Goal: Use online tool/utility: Utilize a website feature to perform a specific function

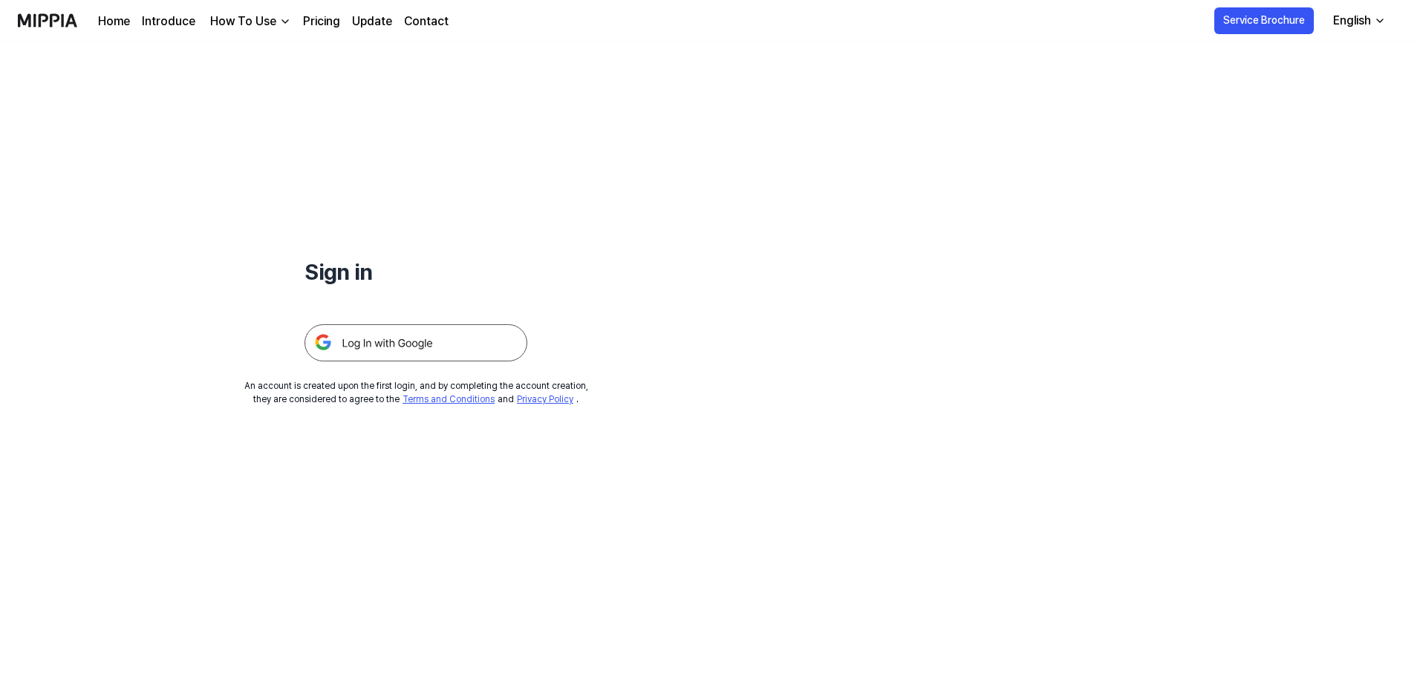
click at [371, 338] on img at bounding box center [415, 342] width 223 height 37
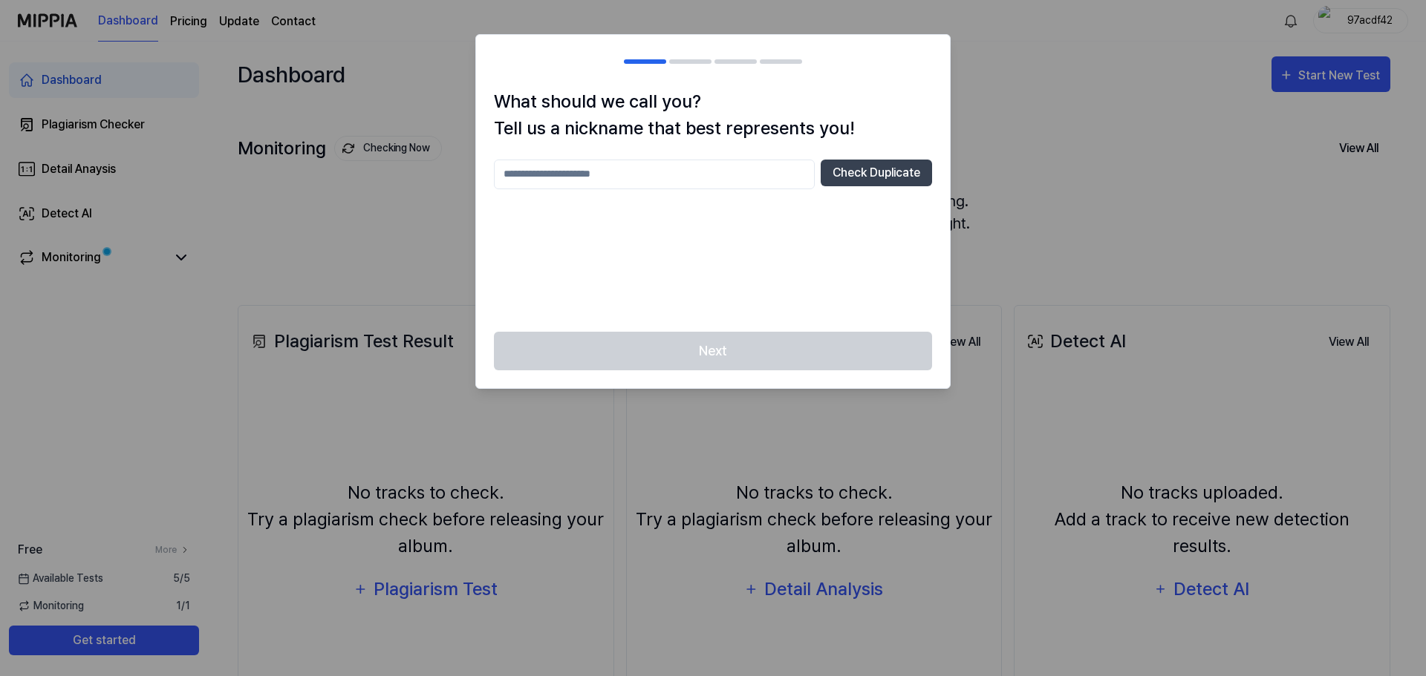
click at [1054, 153] on div at bounding box center [713, 338] width 1426 height 676
click at [618, 169] on input "text" at bounding box center [654, 175] width 321 height 30
type input "**"
click at [914, 179] on button "Check Duplicate" at bounding box center [876, 173] width 111 height 27
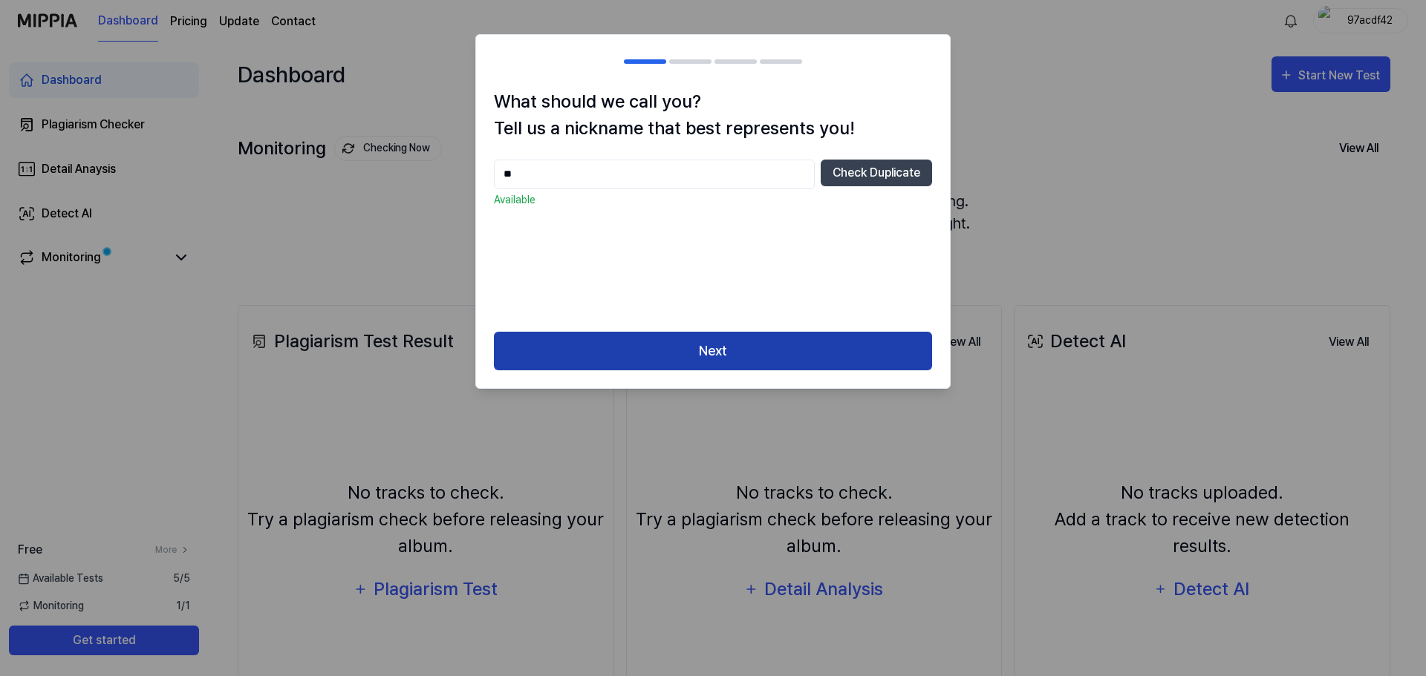
click at [820, 339] on button "Next" at bounding box center [713, 351] width 438 height 39
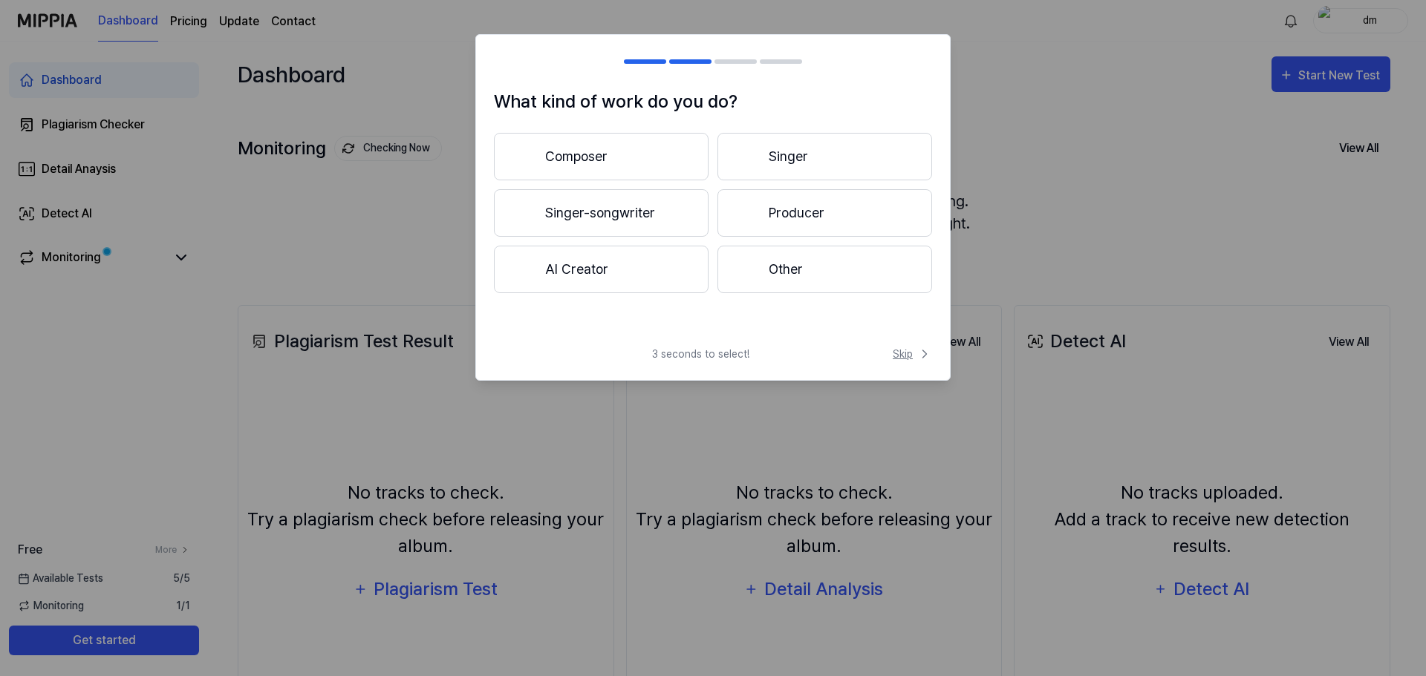
click at [901, 359] on span "Skip" at bounding box center [912, 355] width 39 height 16
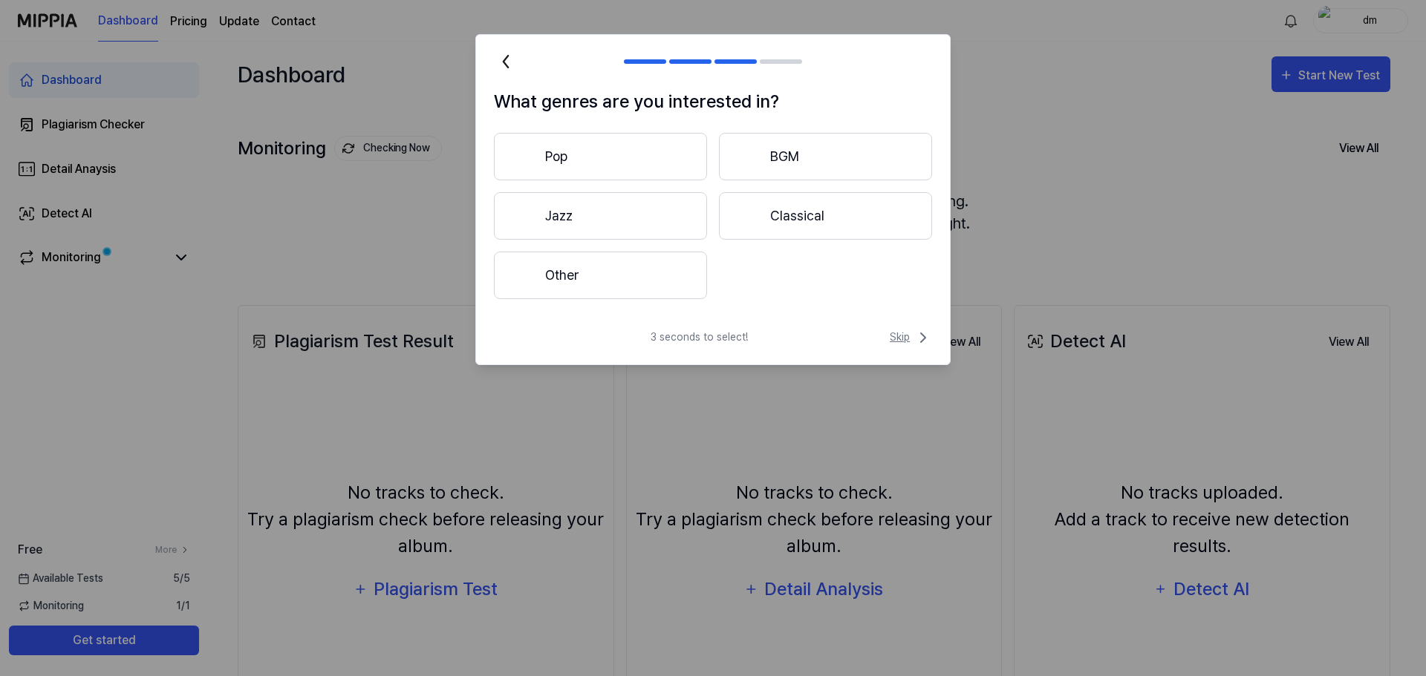
click at [910, 342] on span "Skip" at bounding box center [911, 338] width 42 height 18
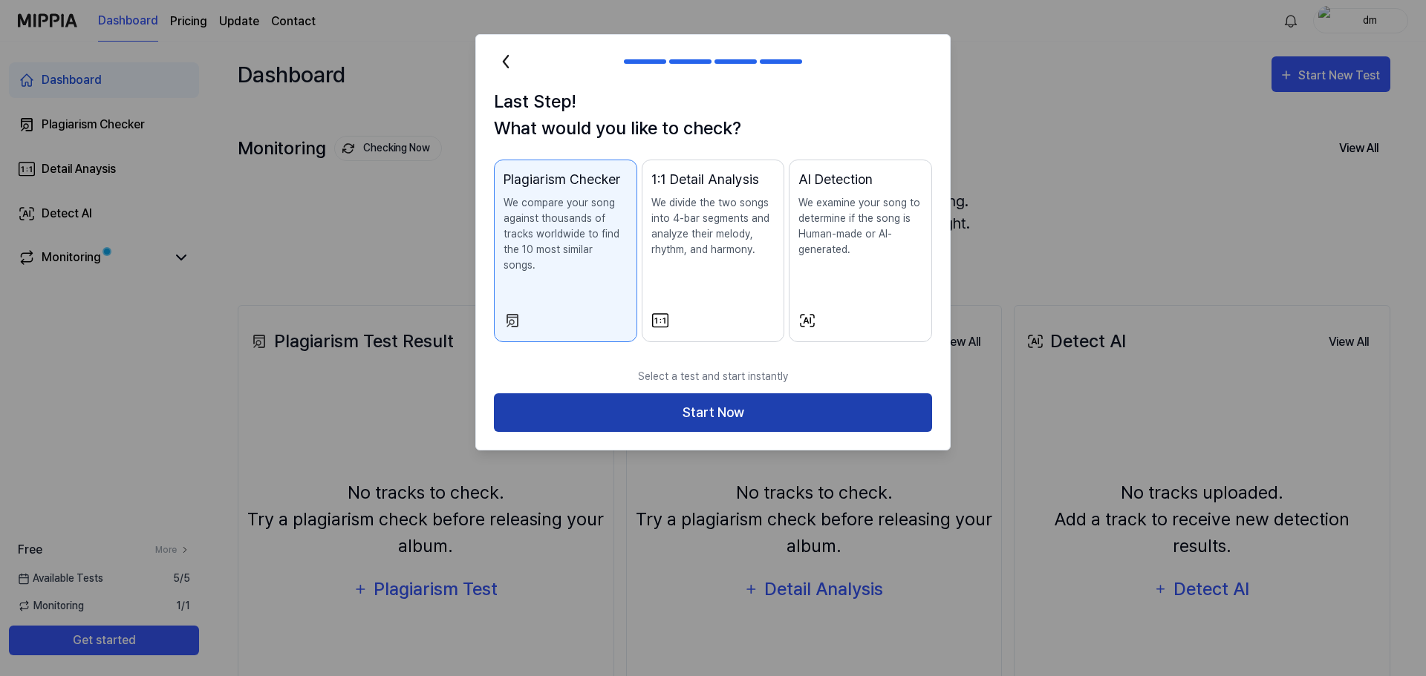
click at [877, 394] on button "Start Now" at bounding box center [713, 413] width 438 height 39
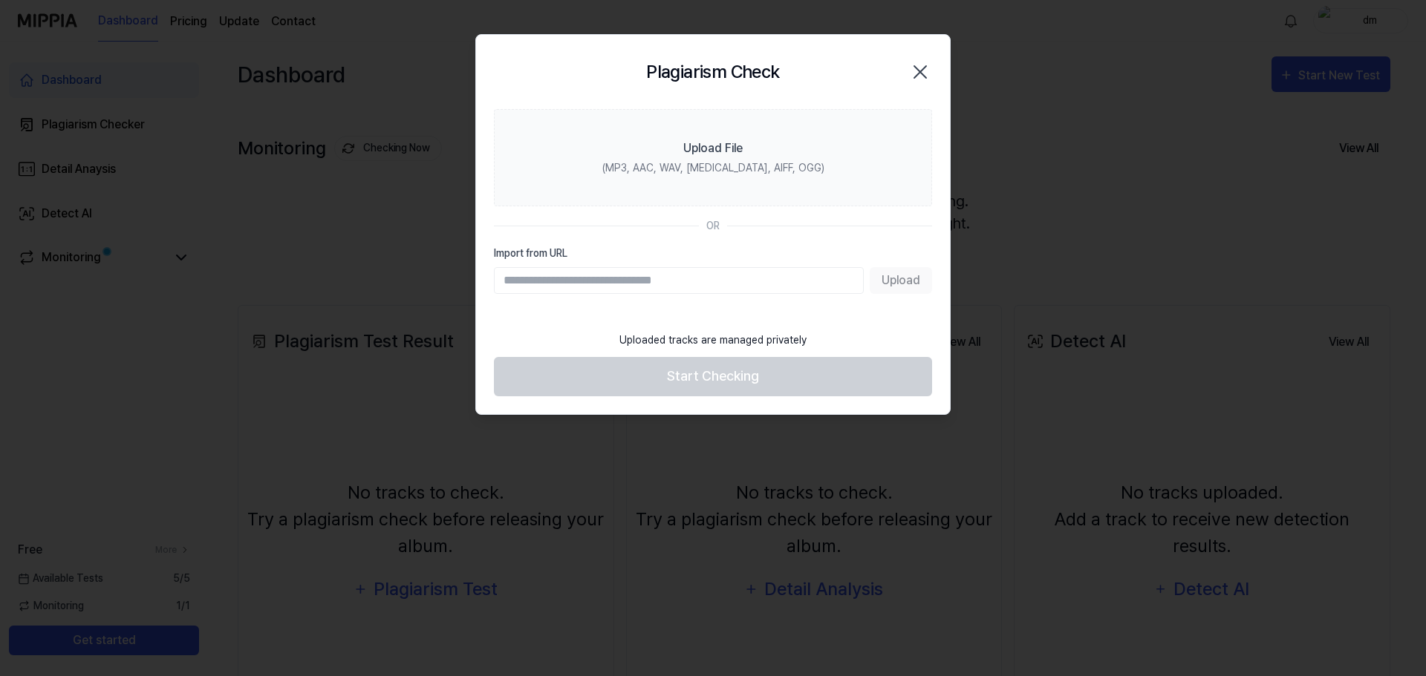
click at [761, 278] on input "Import from URL" at bounding box center [679, 280] width 370 height 27
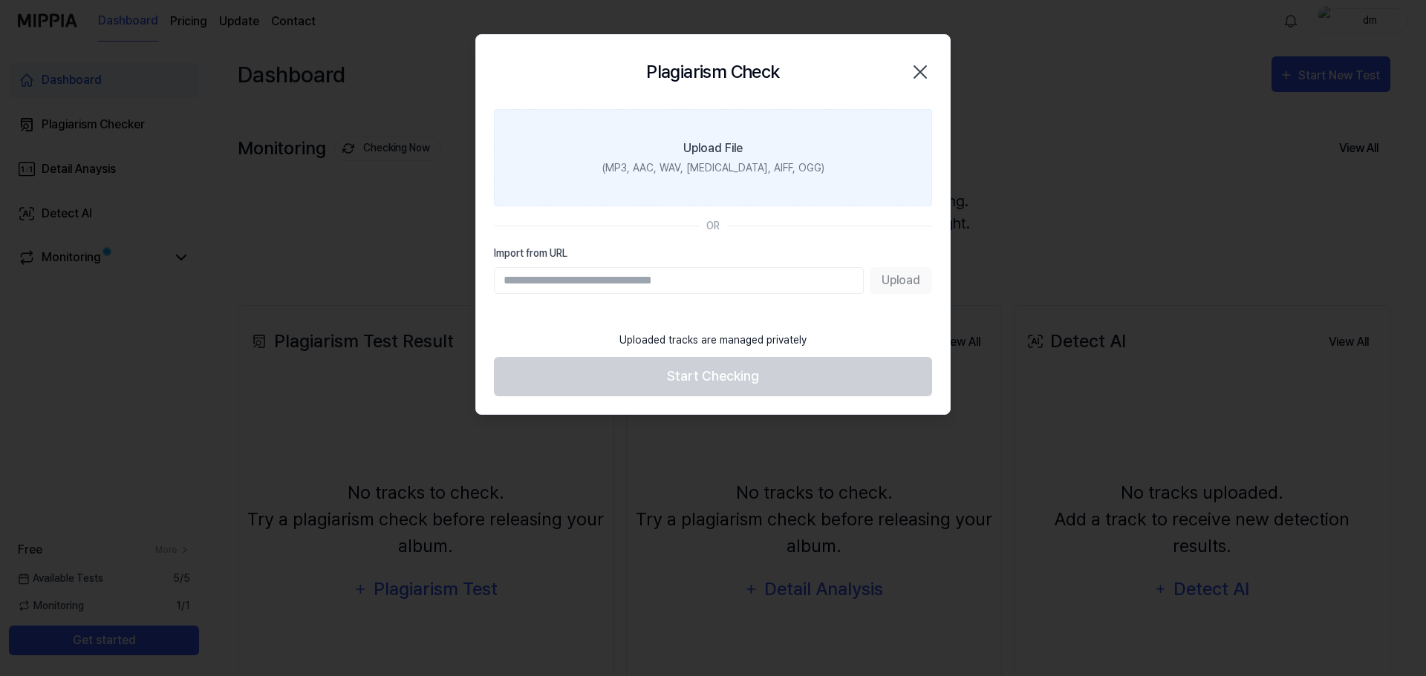
click at [765, 151] on label "Upload File (MP3, AAC, WAV, [MEDICAL_DATA], AIFF, OGG)" at bounding box center [713, 157] width 438 height 97
click at [0, 0] on input "Upload File (MP3, AAC, WAV, [MEDICAL_DATA], AIFF, OGG)" at bounding box center [0, 0] width 0 height 0
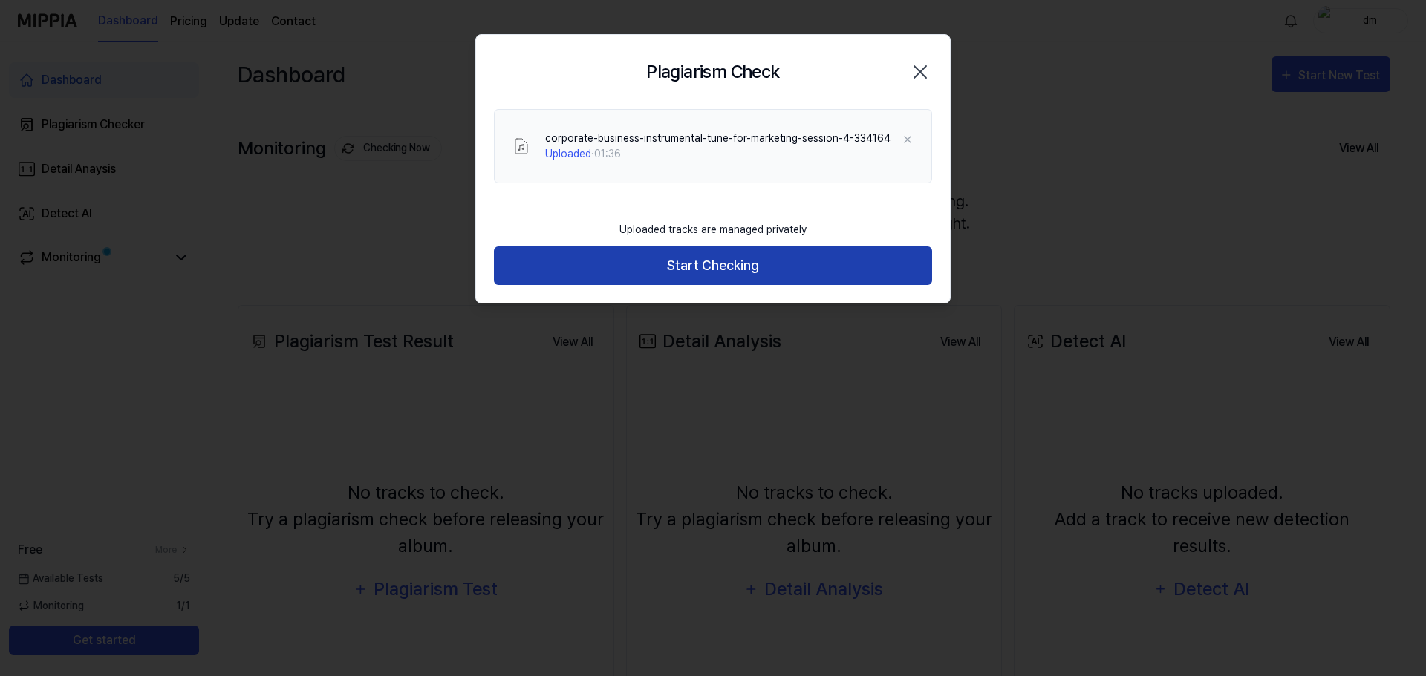
click at [766, 273] on button "Start Checking" at bounding box center [713, 266] width 438 height 39
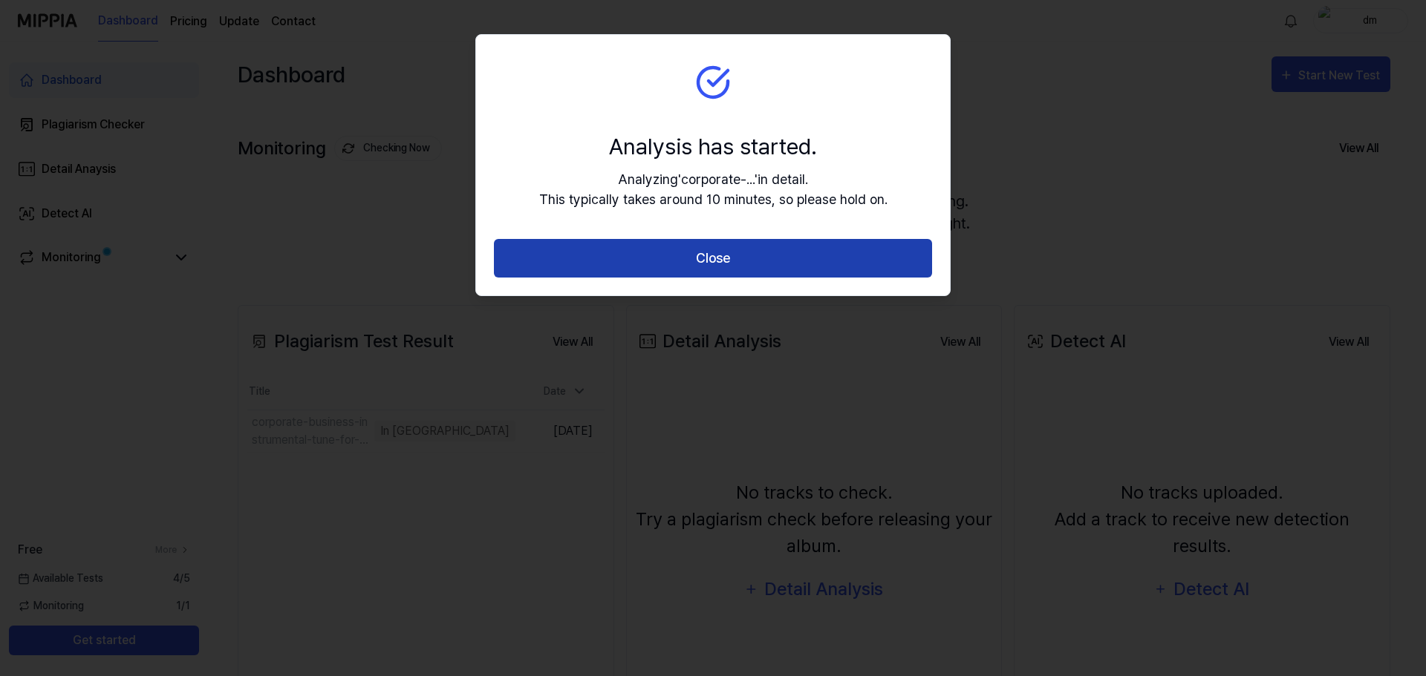
click at [765, 267] on button "Close" at bounding box center [713, 258] width 438 height 39
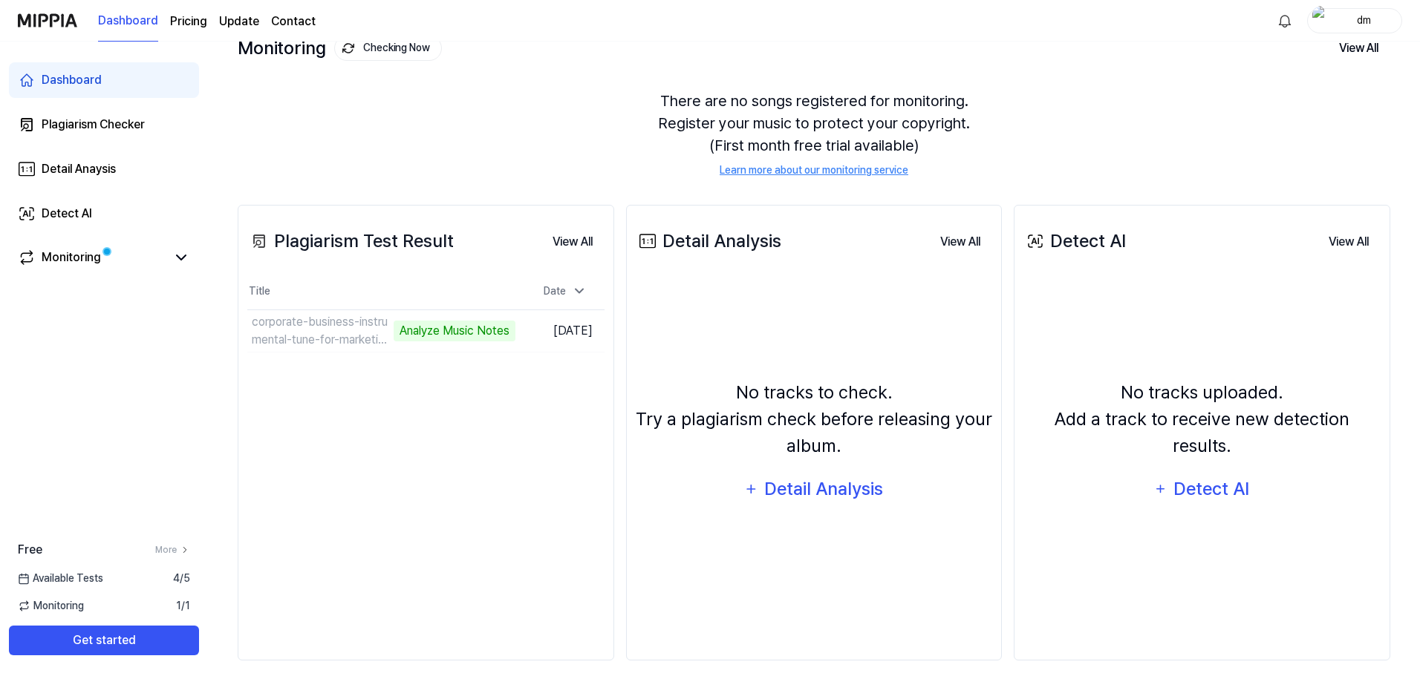
scroll to position [114, 0]
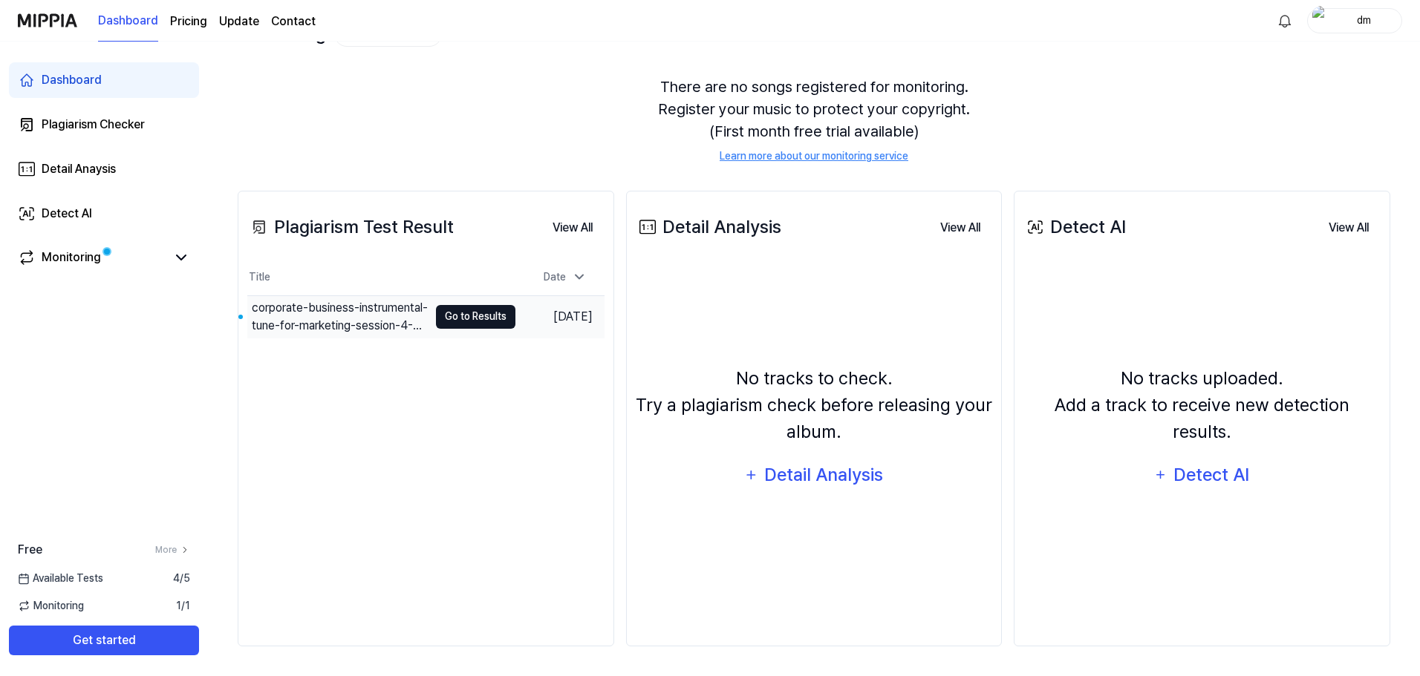
click at [476, 314] on button "Go to Results" at bounding box center [475, 317] width 79 height 24
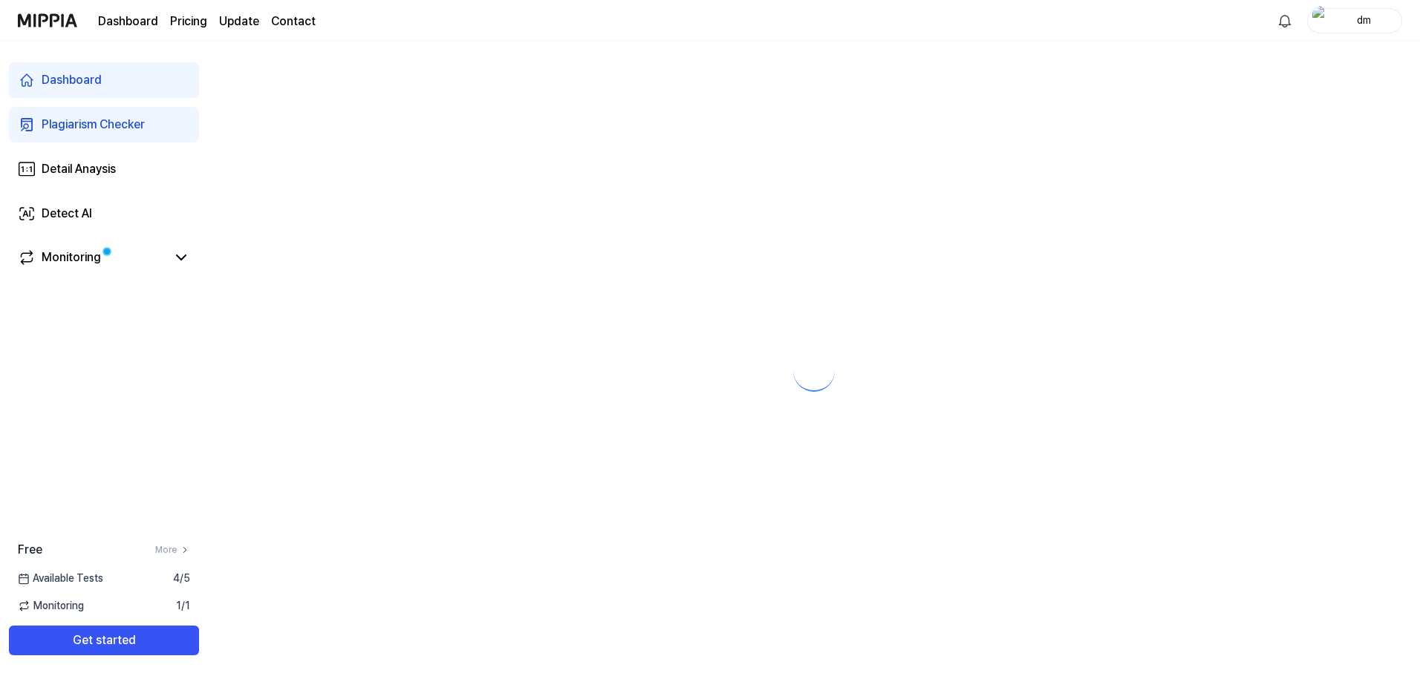
scroll to position [0, 0]
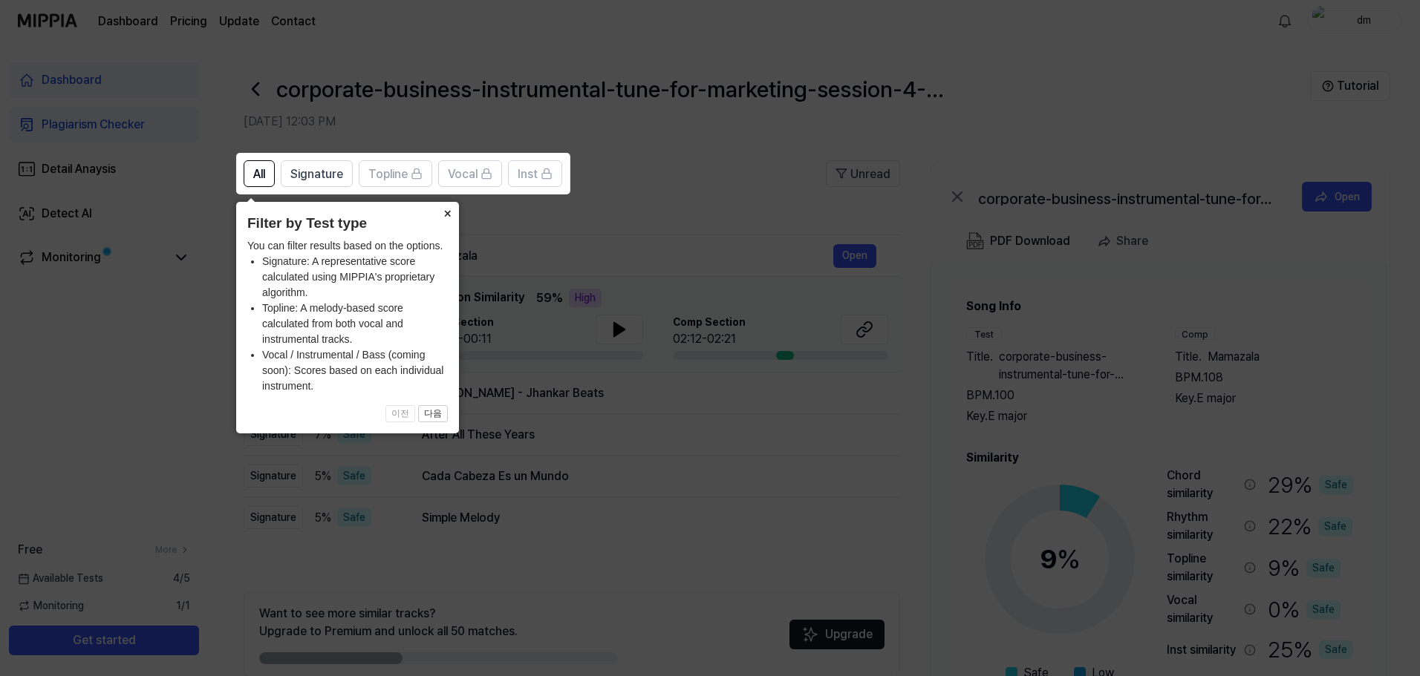
click at [443, 209] on button "×" at bounding box center [447, 212] width 24 height 21
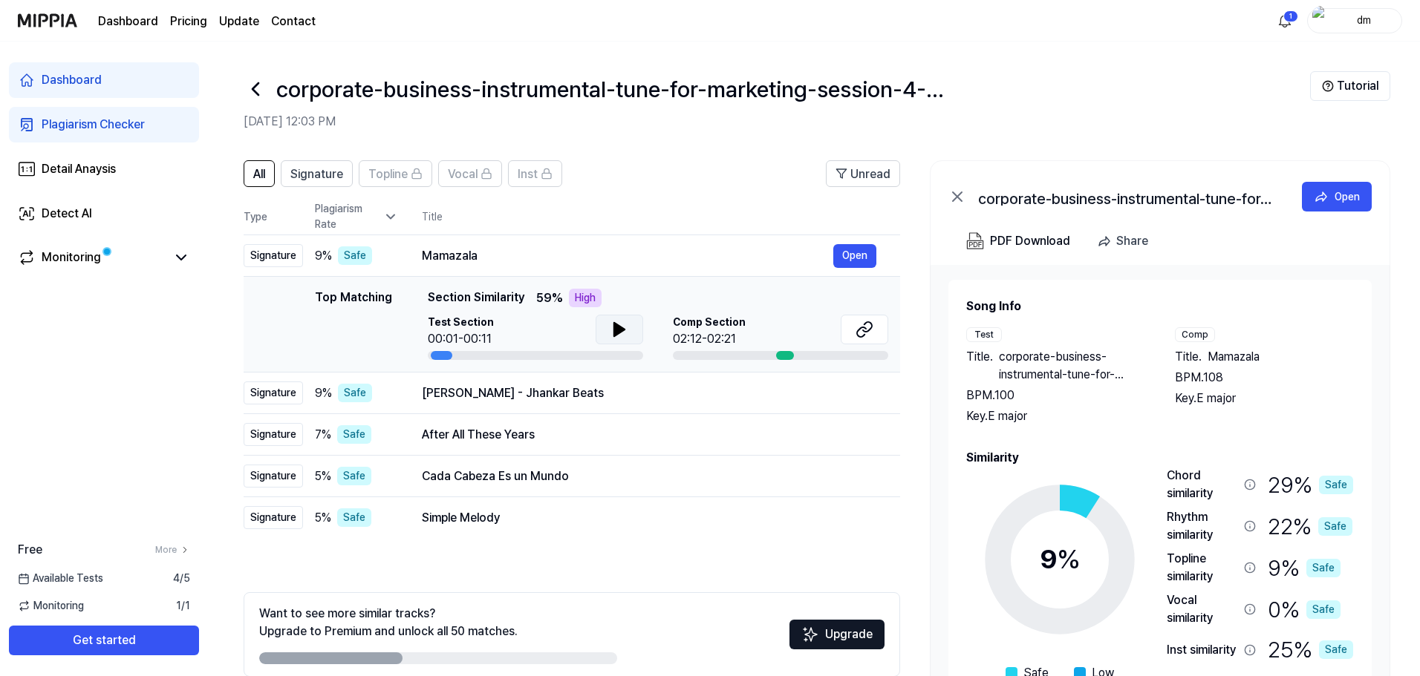
click at [624, 328] on icon at bounding box center [619, 330] width 18 height 18
drag, startPoint x: 443, startPoint y: 355, endPoint x: 401, endPoint y: 354, distance: 42.3
click at [401, 354] on div "Top Matching Top Matching Section Similarity 59 % High Test Section 00:03/00:11…" at bounding box center [571, 324] width 633 height 71
click at [623, 324] on icon at bounding box center [622, 330] width 3 height 12
click at [617, 319] on button at bounding box center [620, 330] width 48 height 30
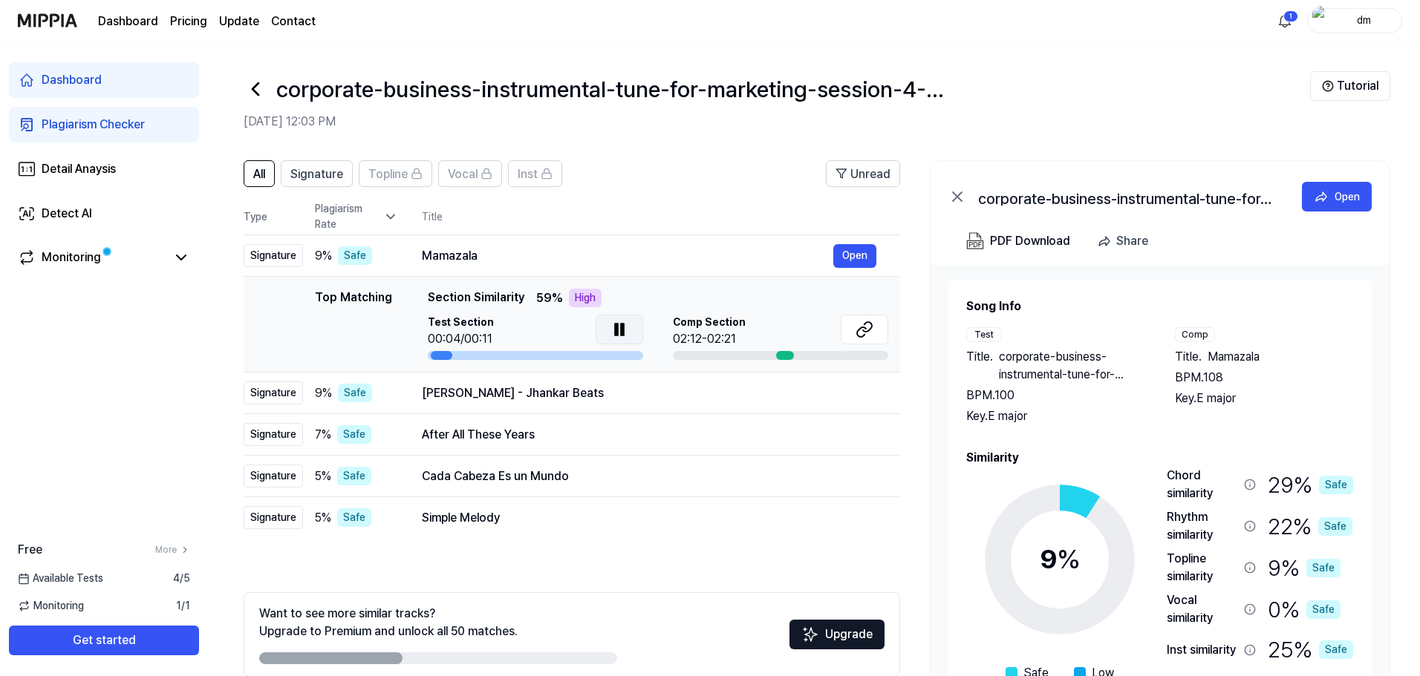
click at [617, 319] on button at bounding box center [620, 330] width 48 height 30
click at [474, 297] on span "Section Similarity" at bounding box center [476, 298] width 97 height 19
click at [578, 293] on div "High" at bounding box center [585, 298] width 33 height 19
